Goal: Find specific page/section: Find specific page/section

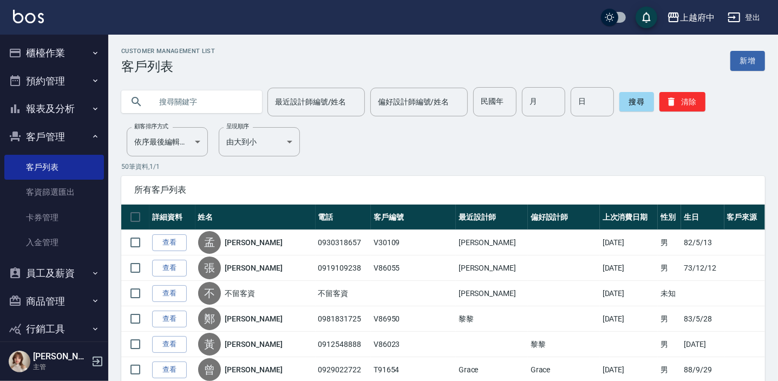
click at [189, 112] on input "text" at bounding box center [203, 101] width 102 height 29
type input "86199"
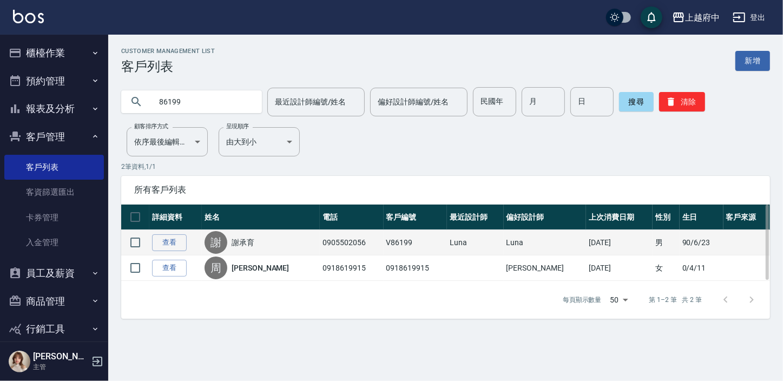
click at [254, 238] on link "謝承育" at bounding box center [243, 242] width 23 height 11
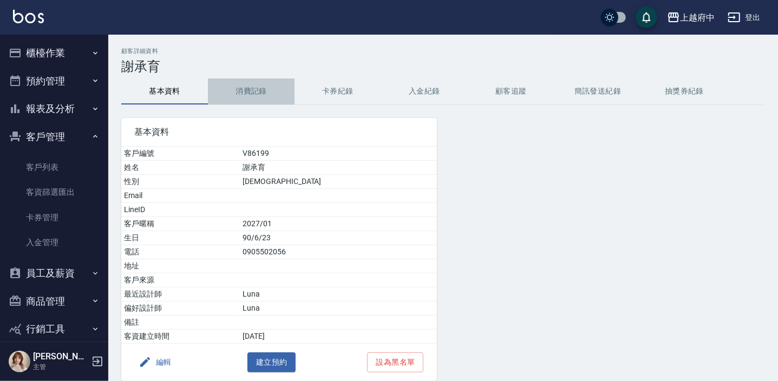
click at [258, 84] on button "消費記錄" at bounding box center [251, 91] width 87 height 26
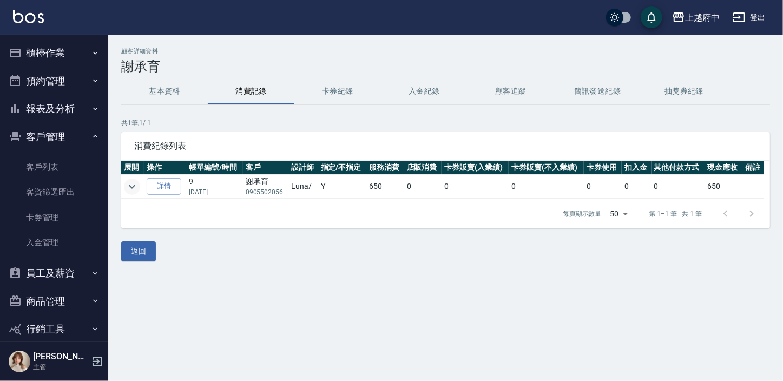
click at [135, 180] on icon "expand row" at bounding box center [132, 186] width 13 height 13
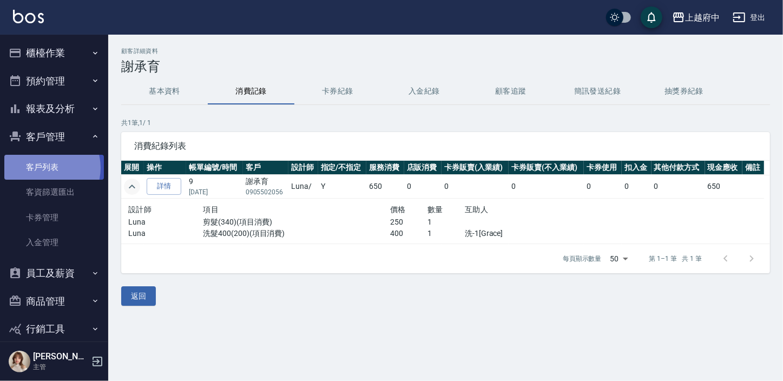
click at [44, 168] on link "客戶列表" at bounding box center [54, 167] width 100 height 25
